Goal: Task Accomplishment & Management: Use online tool/utility

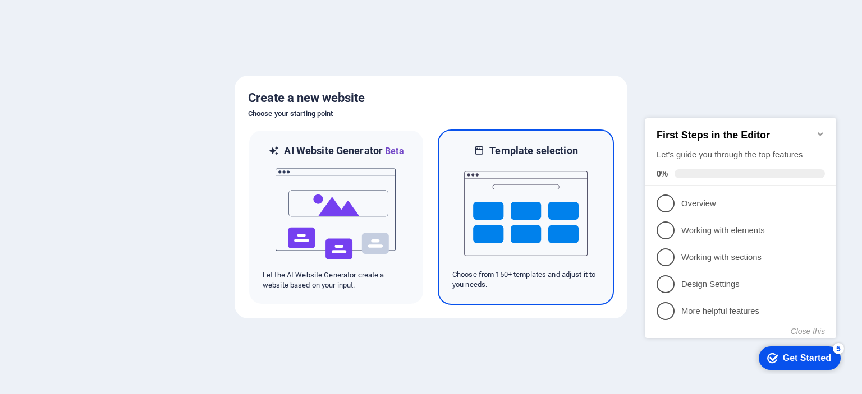
click at [506, 212] on img at bounding box center [525, 214] width 123 height 112
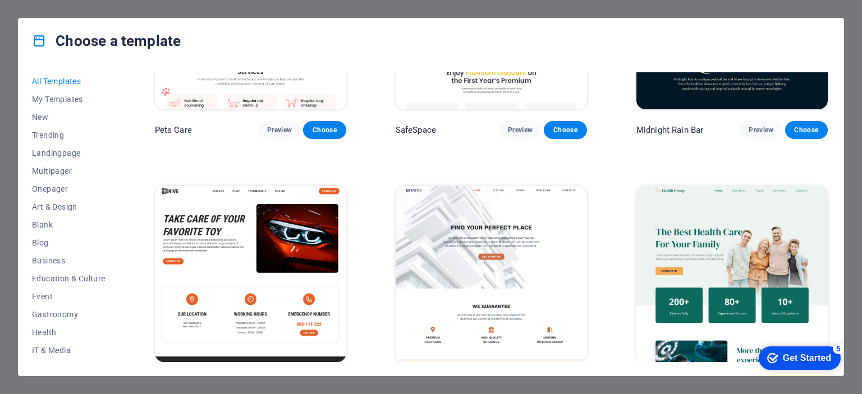
scroll to position [2188, 0]
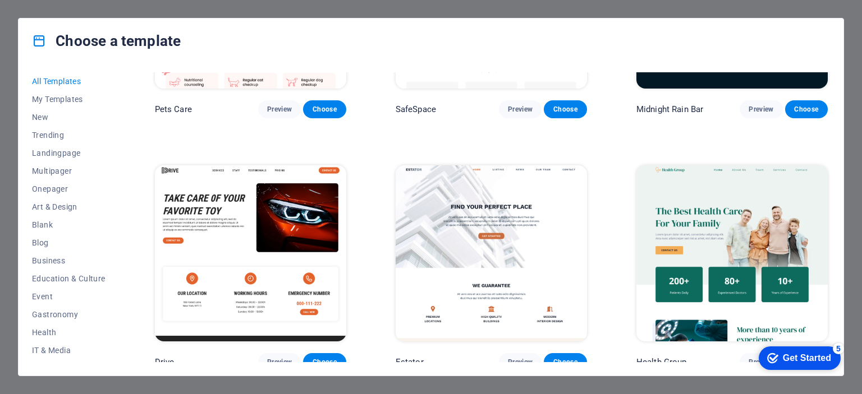
click at [502, 210] on img at bounding box center [491, 254] width 191 height 176
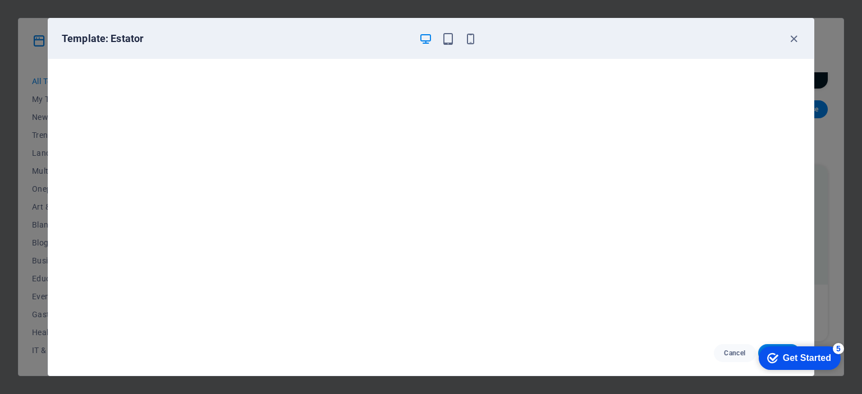
scroll to position [3, 0]
click at [448, 40] on icon "button" at bounding box center [448, 39] width 13 height 13
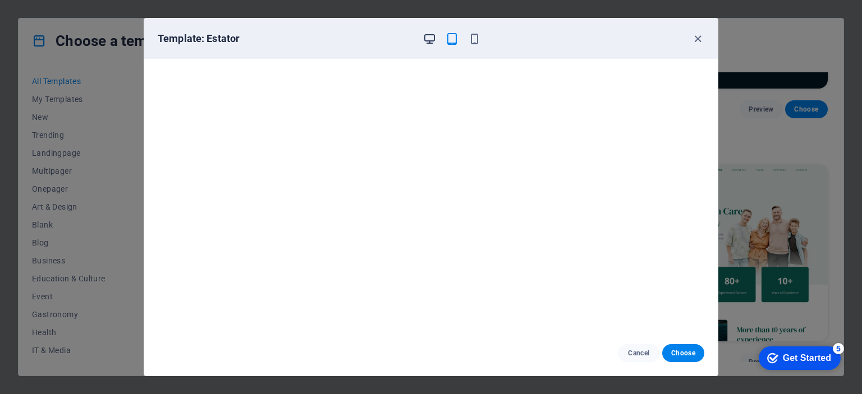
click at [425, 36] on icon "button" at bounding box center [429, 39] width 13 height 13
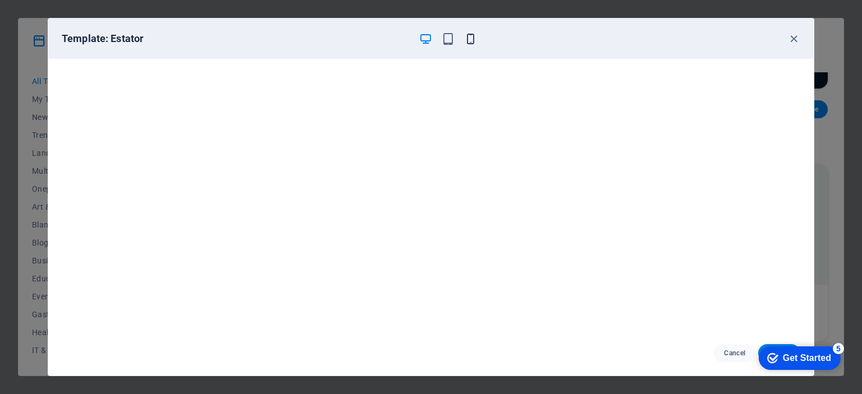
click at [472, 40] on icon "button" at bounding box center [470, 39] width 13 height 13
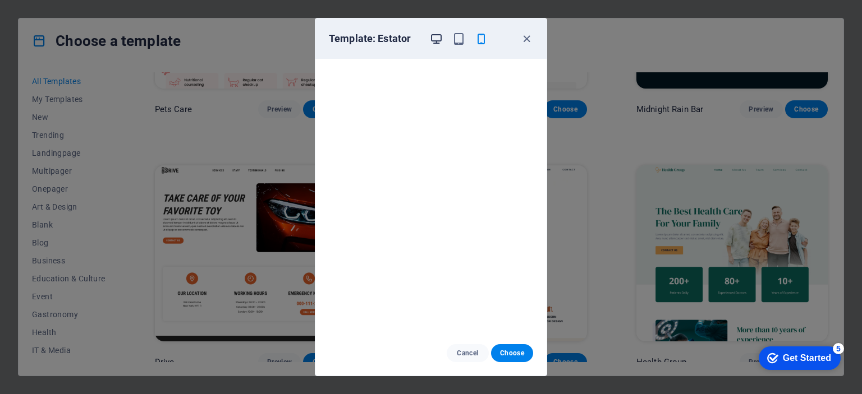
click at [431, 39] on icon "button" at bounding box center [436, 39] width 13 height 13
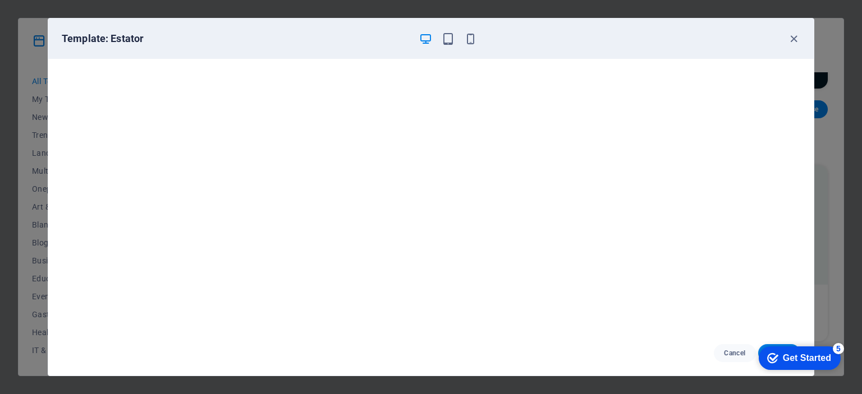
click at [786, 358] on div "Get Started" at bounding box center [807, 358] width 48 height 10
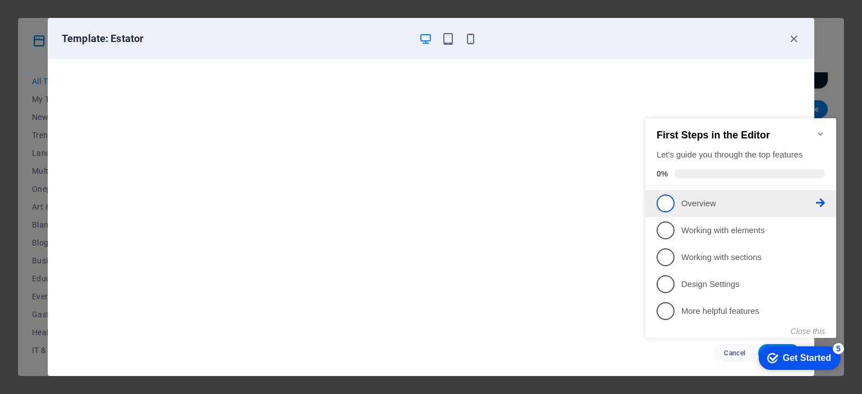
click at [673, 202] on span "1" at bounding box center [665, 204] width 18 height 18
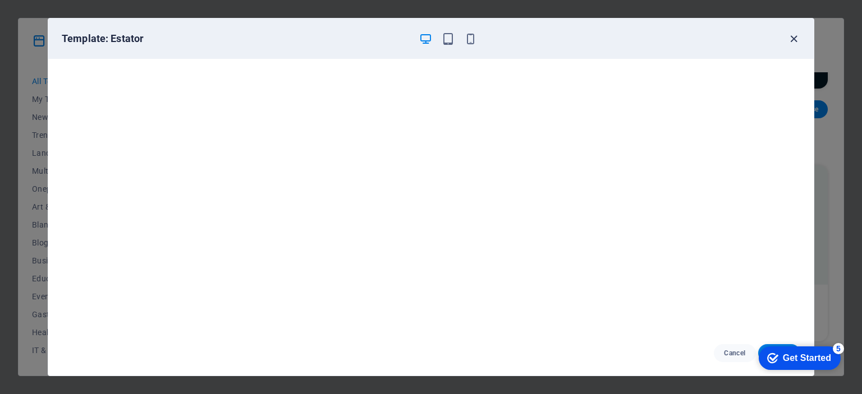
click at [795, 42] on icon "button" at bounding box center [793, 39] width 13 height 13
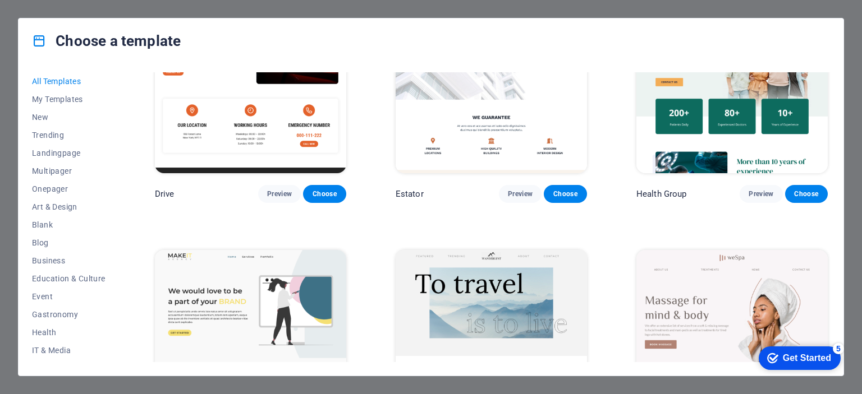
scroll to position [2301, 0]
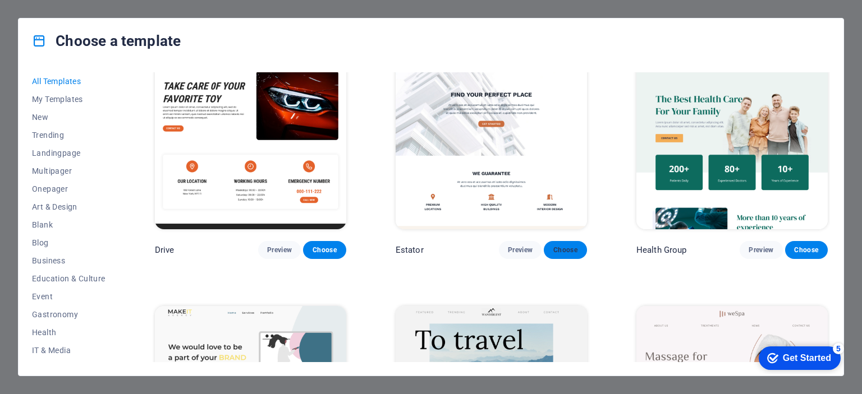
click at [564, 246] on span "Choose" at bounding box center [565, 250] width 25 height 9
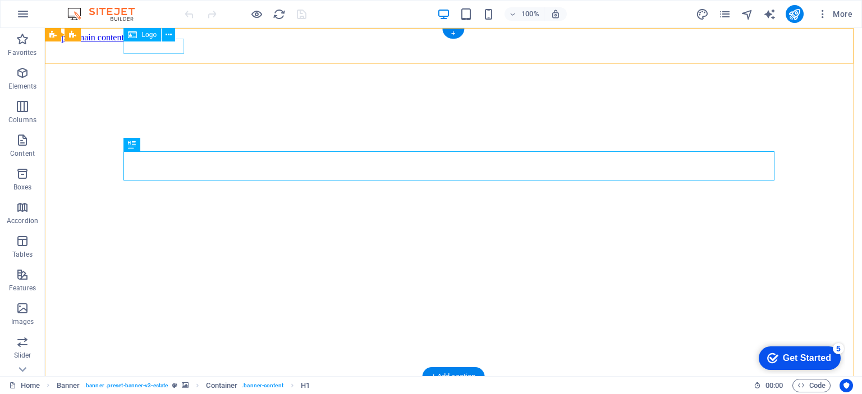
click at [159, 392] on div at bounding box center [453, 398] width 808 height 12
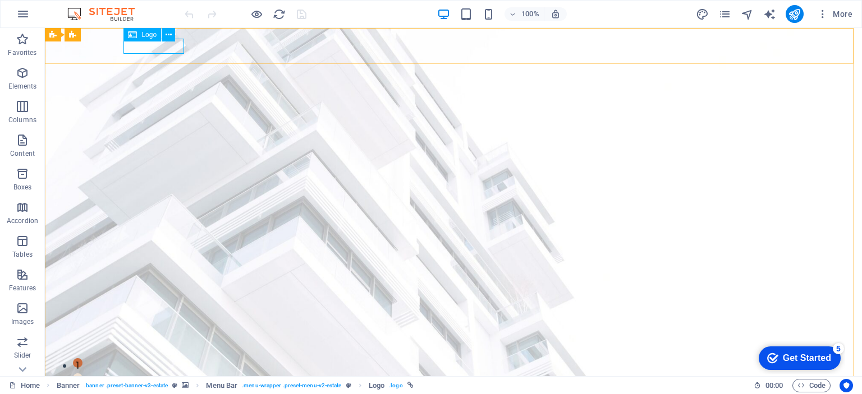
click at [149, 36] on span "Logo" at bounding box center [148, 34] width 15 height 7
click at [153, 386] on div at bounding box center [453, 393] width 651 height 15
select select "px"
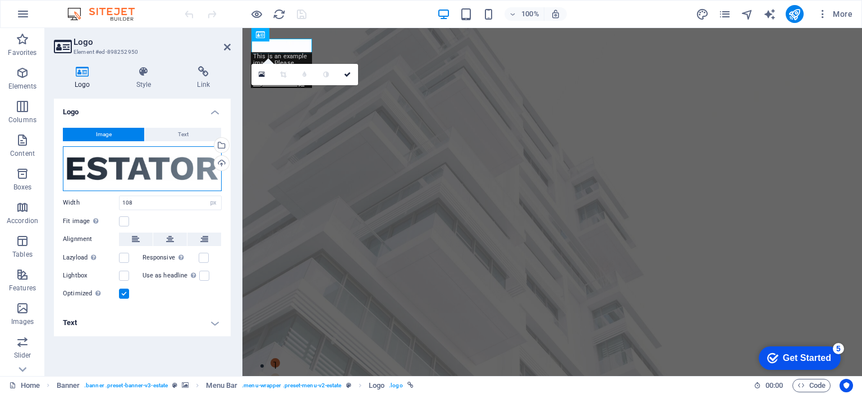
click at [150, 176] on div "Drag files here, click to choose files or select files from Files or our free s…" at bounding box center [142, 168] width 159 height 45
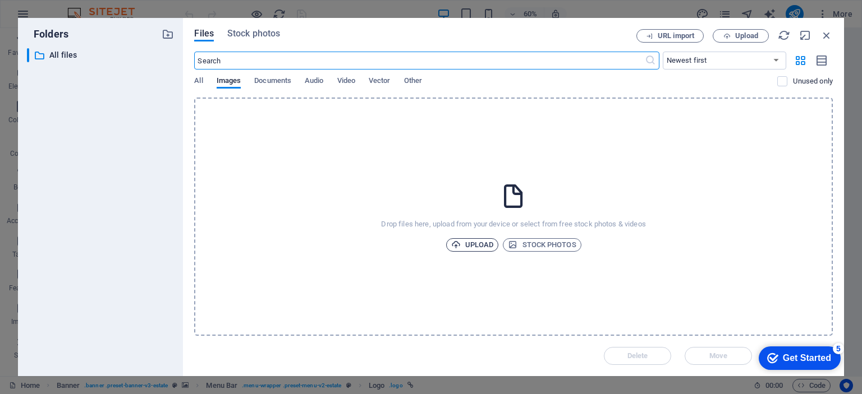
click at [477, 244] on span "Upload" at bounding box center [472, 244] width 43 height 13
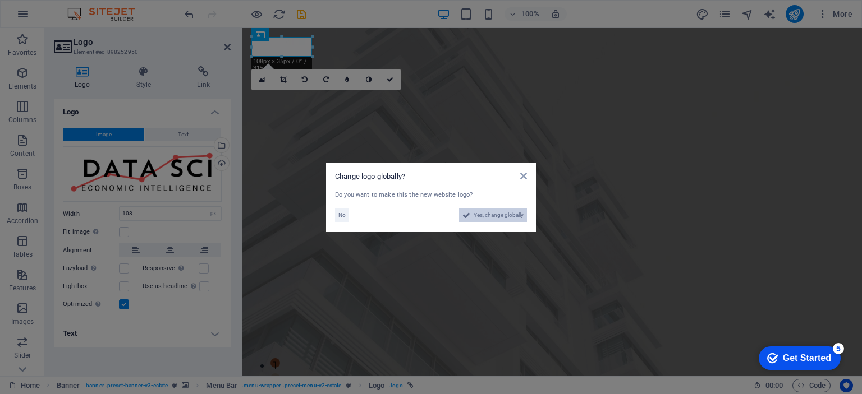
click at [494, 215] on span "Yes, change globally" at bounding box center [499, 215] width 50 height 13
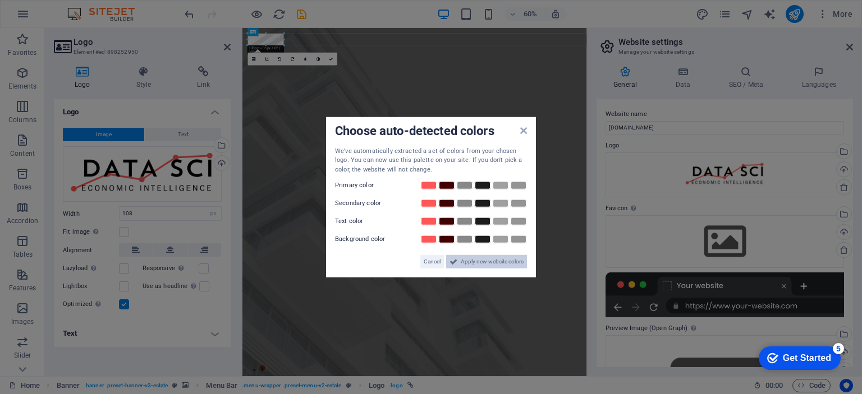
click at [482, 262] on span "Apply new website colors" at bounding box center [492, 261] width 63 height 13
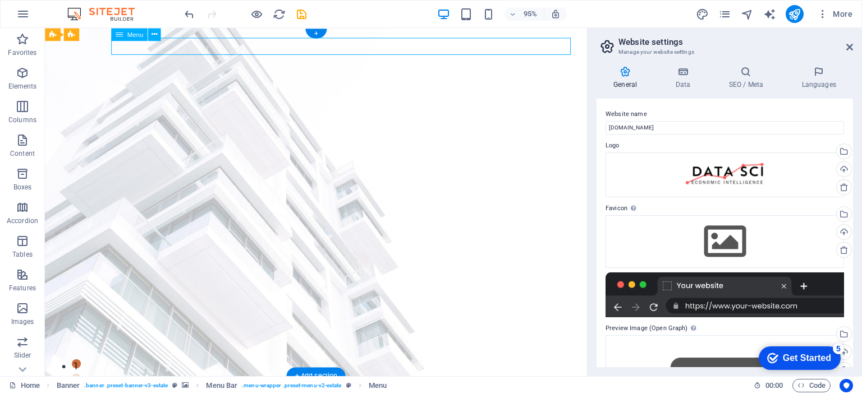
select select
select select "1"
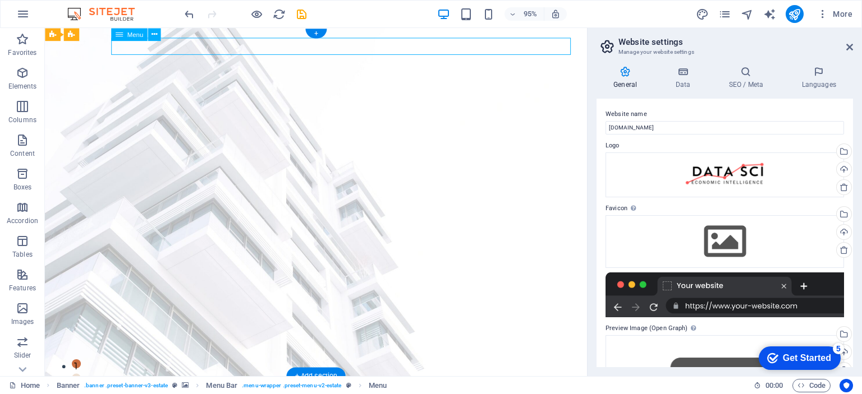
select select
select select "2"
select select
select select "3"
select select
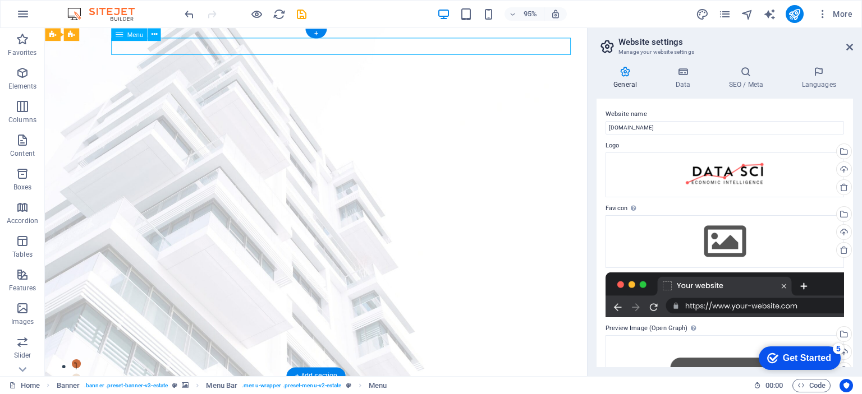
select select "4"
select select
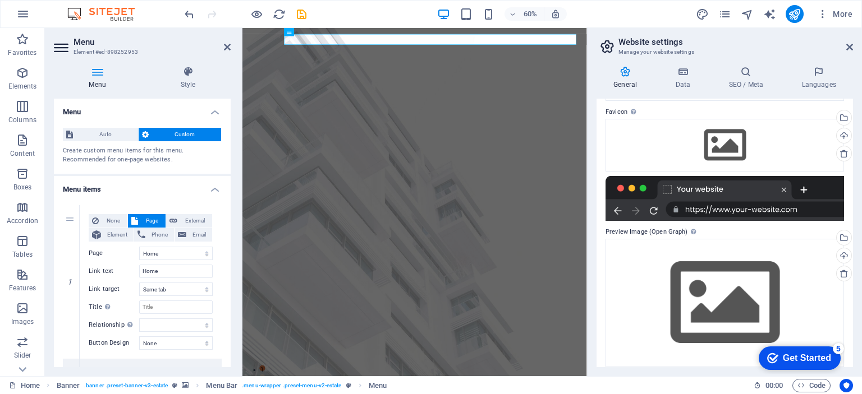
scroll to position [105, 0]
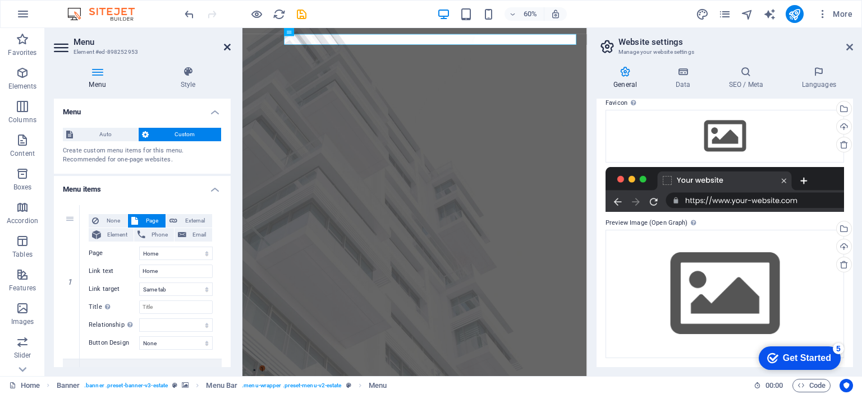
click at [227, 47] on icon at bounding box center [227, 47] width 7 height 9
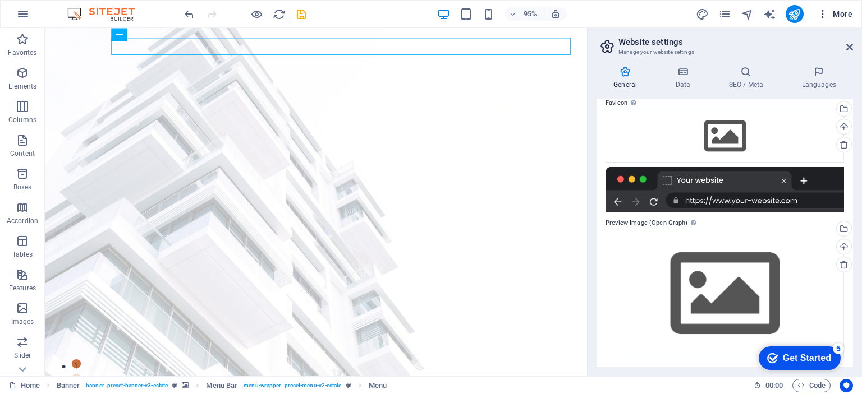
click at [842, 15] on span "More" at bounding box center [834, 13] width 35 height 11
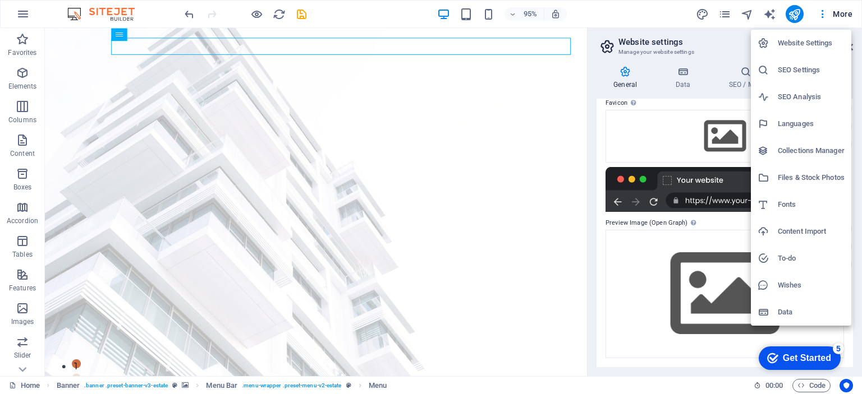
click at [810, 12] on div at bounding box center [431, 197] width 862 height 394
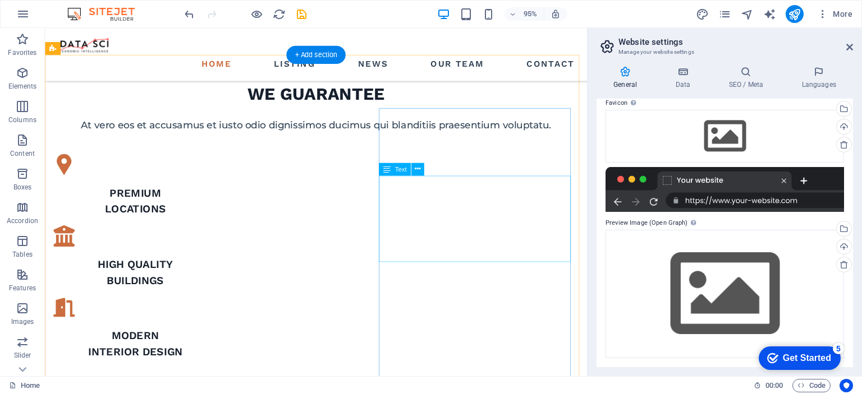
scroll to position [673, 0]
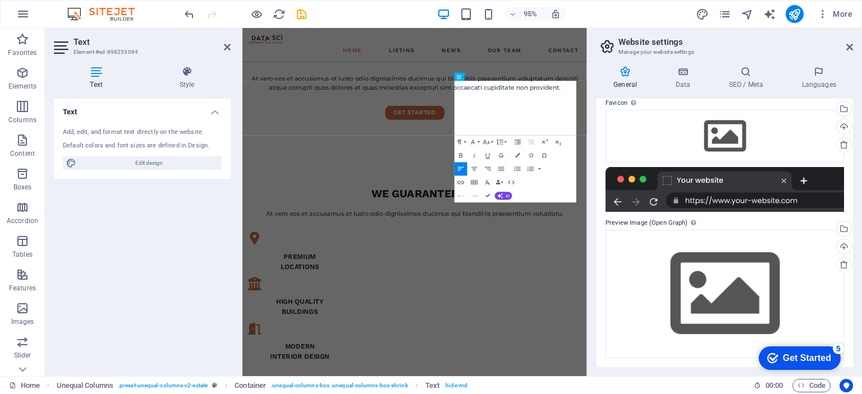
scroll to position [887, 0]
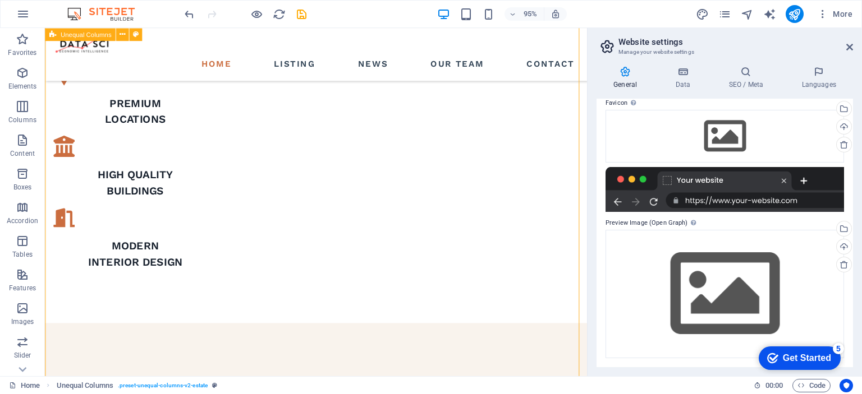
scroll to position [786, 0]
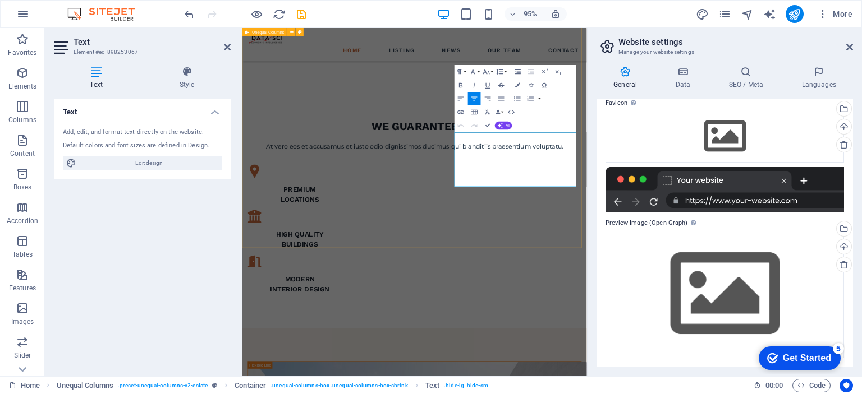
scroll to position [999, 0]
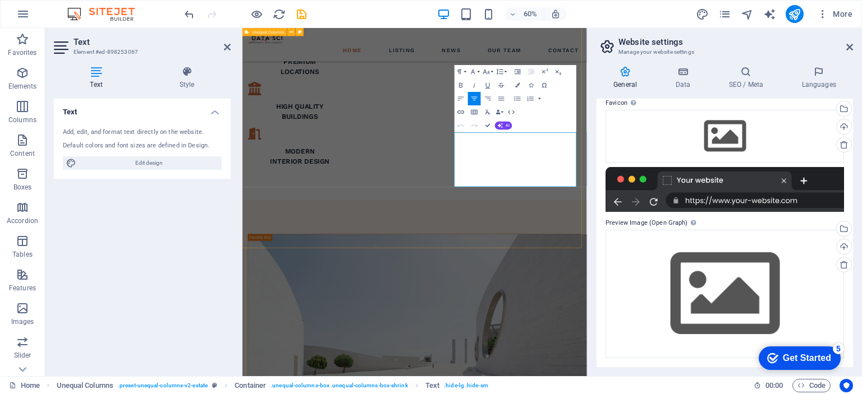
drag, startPoint x: 733, startPoint y: 285, endPoint x: 574, endPoint y: 190, distance: 184.9
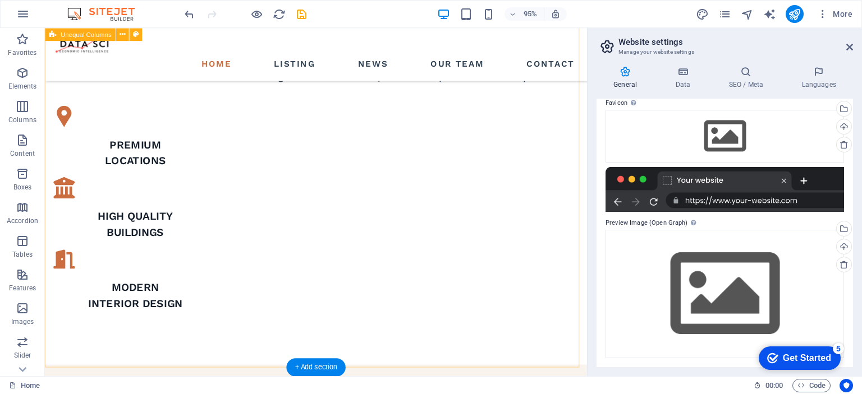
scroll to position [702, 0]
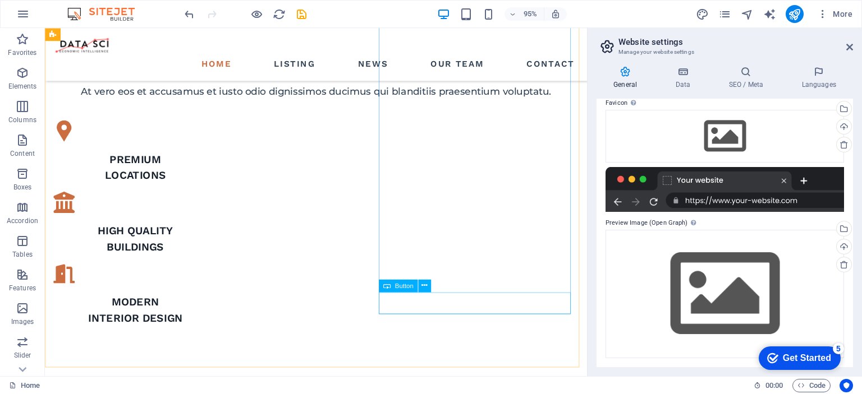
click at [392, 286] on div "Button" at bounding box center [398, 285] width 39 height 13
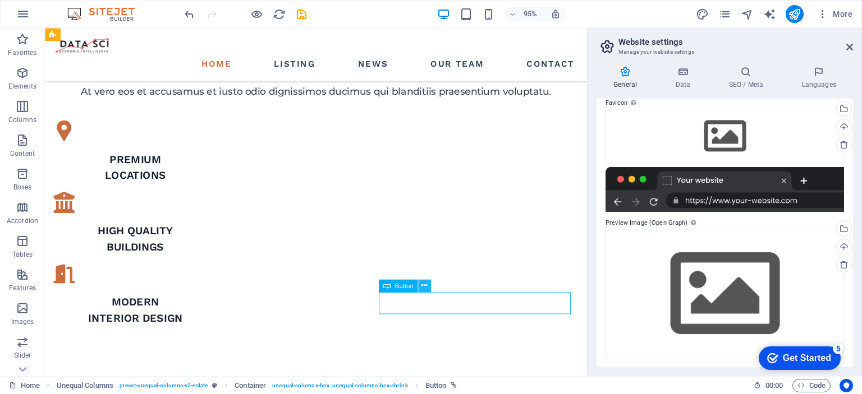
click at [424, 287] on icon at bounding box center [424, 285] width 6 height 11
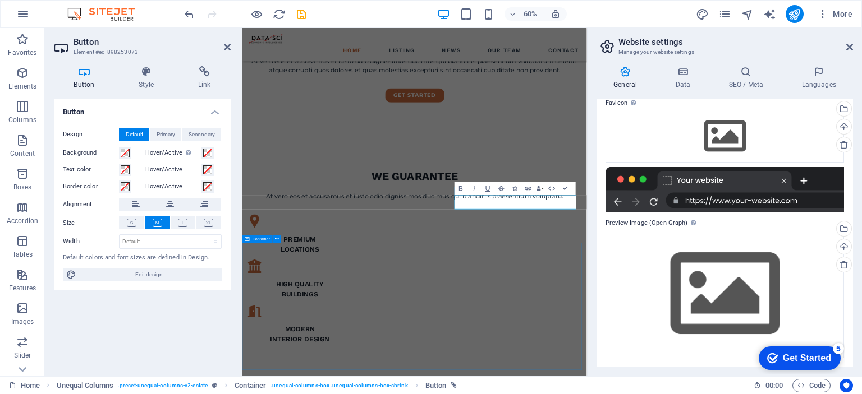
scroll to position [916, 0]
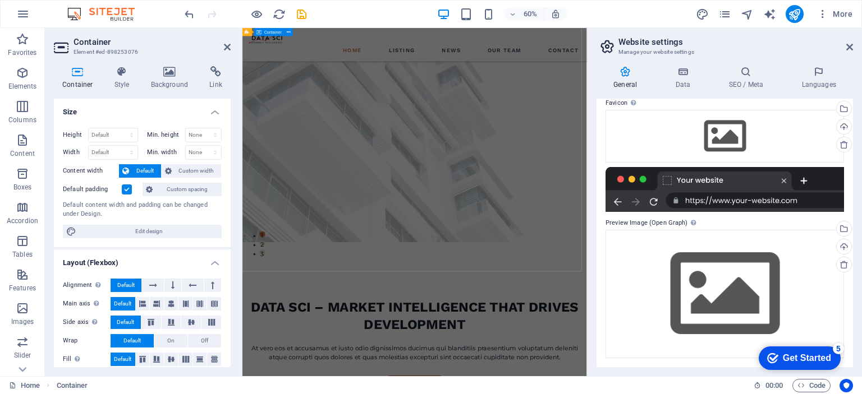
scroll to position [224, 0]
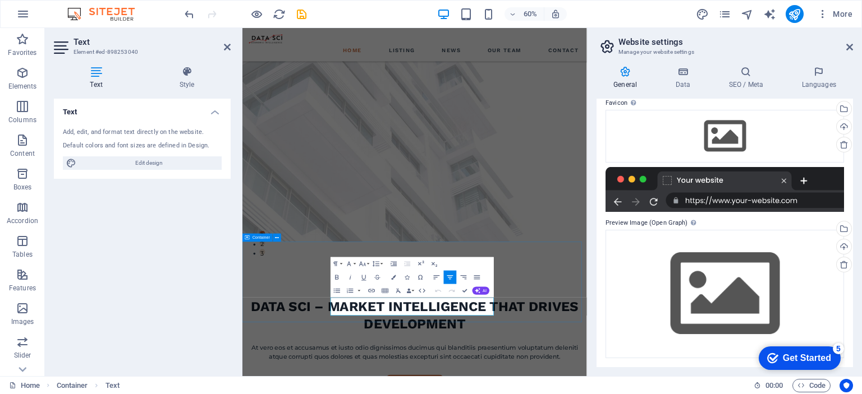
drag, startPoint x: 646, startPoint y: 498, endPoint x: 383, endPoint y: 481, distance: 263.7
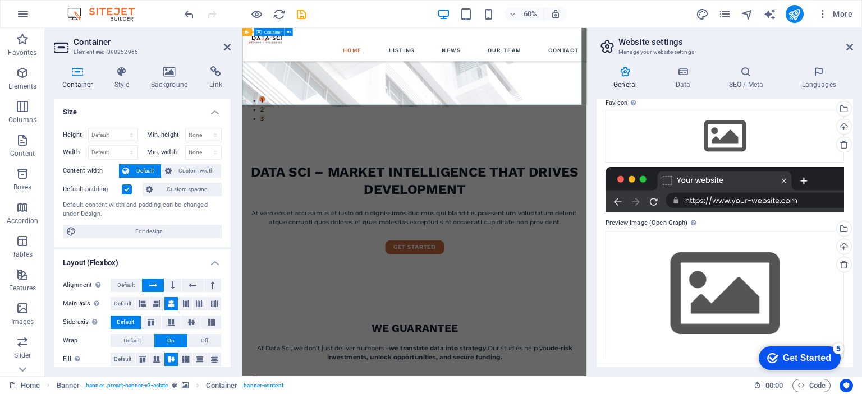
scroll to position [505, 0]
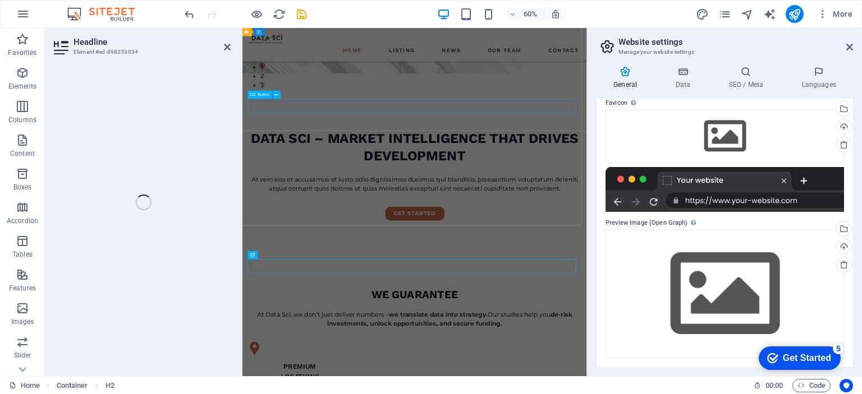
scroll to position [251, 0]
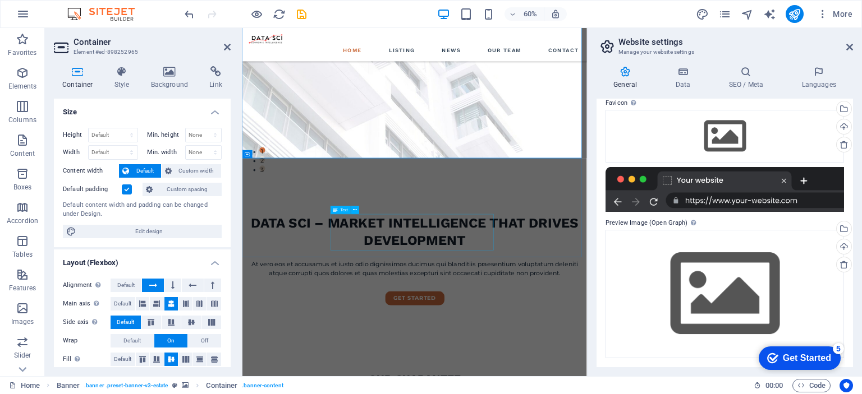
scroll to position [420, 0]
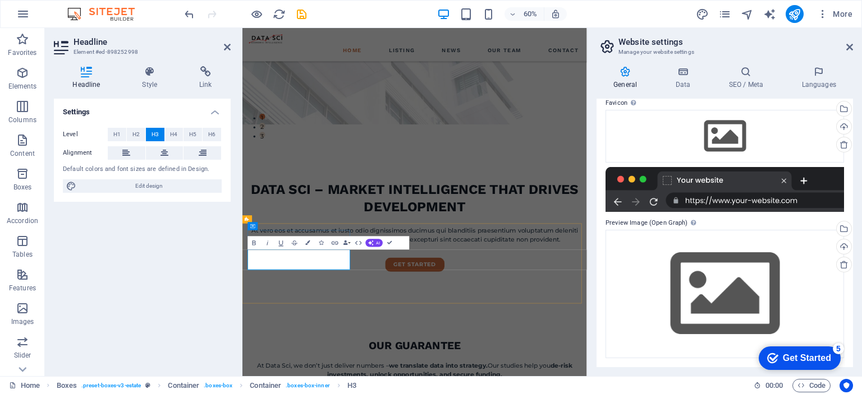
drag, startPoint x: 358, startPoint y: 421, endPoint x: 302, endPoint y: 405, distance: 57.7
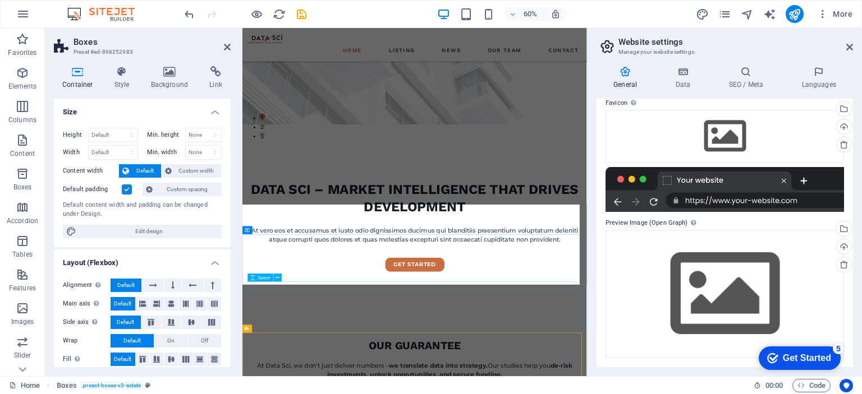
scroll to position [516, 0]
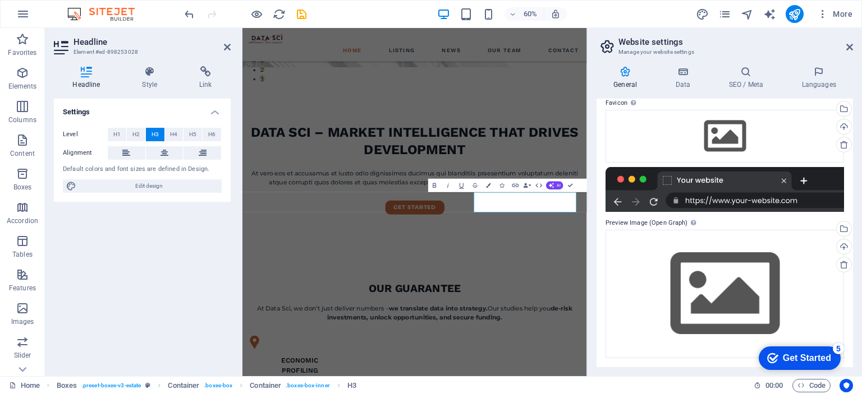
click at [182, 290] on div "Settings Level H1 H2 H3 H4 H5 H6 Alignment Default colors and font sizes are de…" at bounding box center [142, 233] width 177 height 269
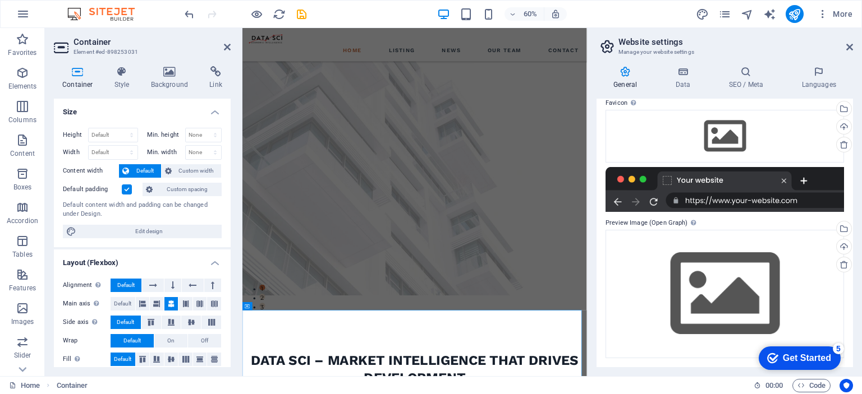
scroll to position [97, 0]
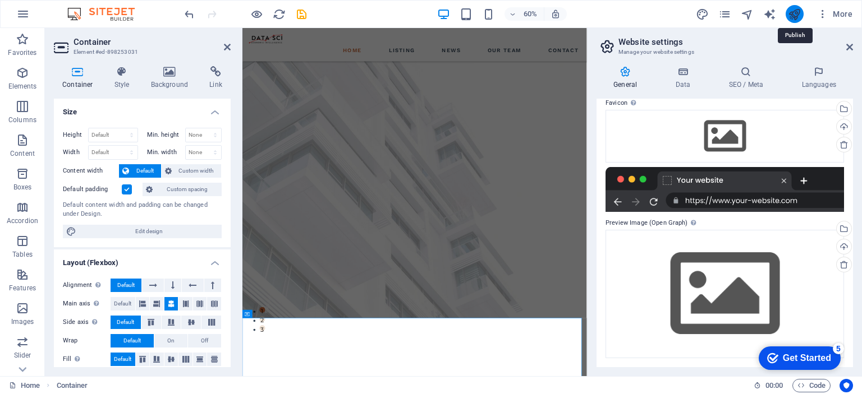
click at [794, 13] on icon "publish" at bounding box center [794, 14] width 13 height 13
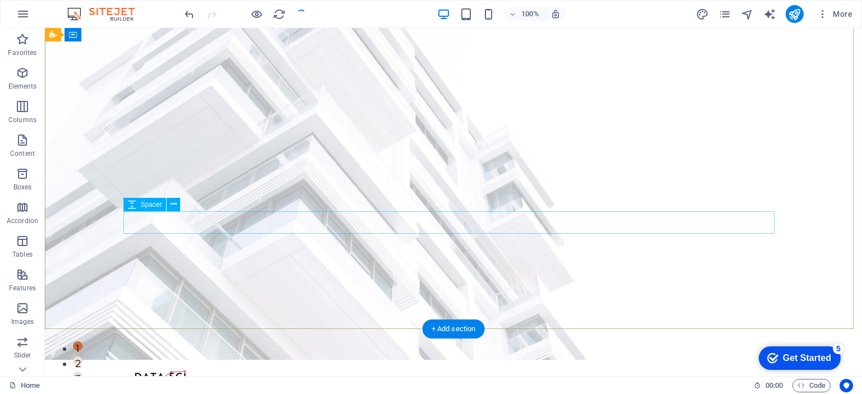
scroll to position [0, 0]
